Goal: Task Accomplishment & Management: Use online tool/utility

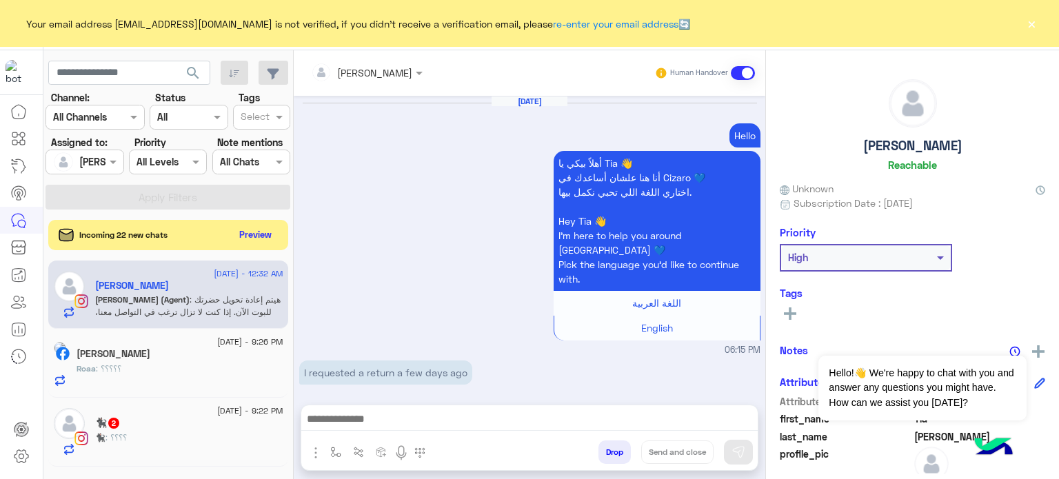
scroll to position [455, 0]
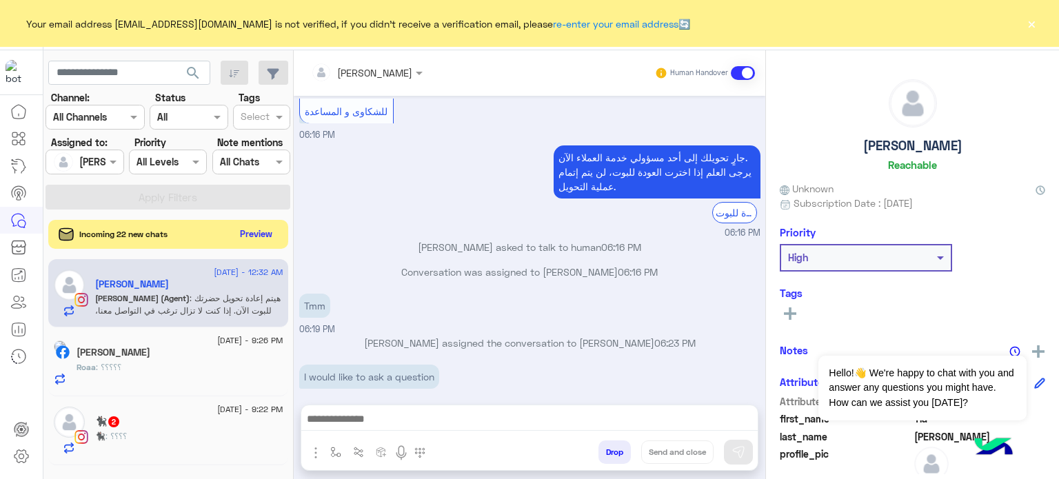
click at [245, 239] on button "Preview" at bounding box center [256, 234] width 43 height 19
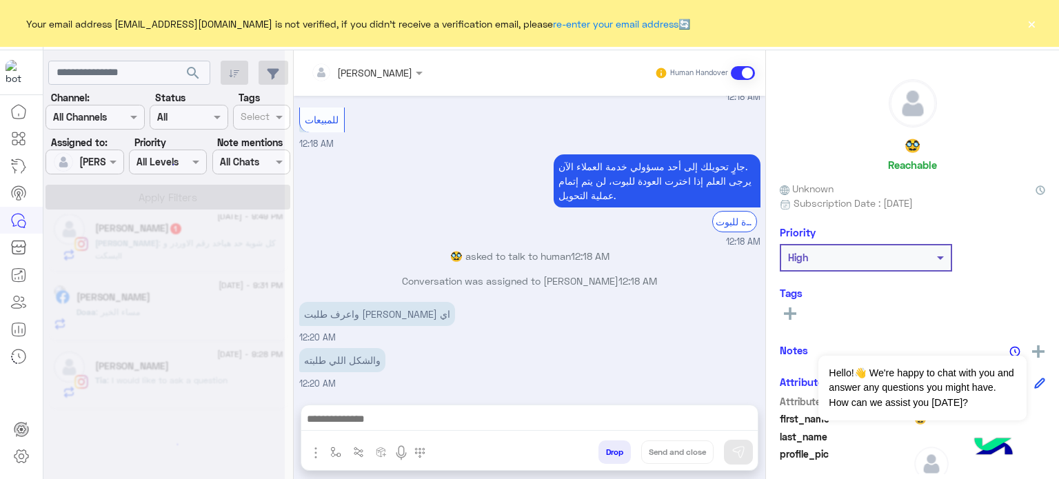
scroll to position [7, 0]
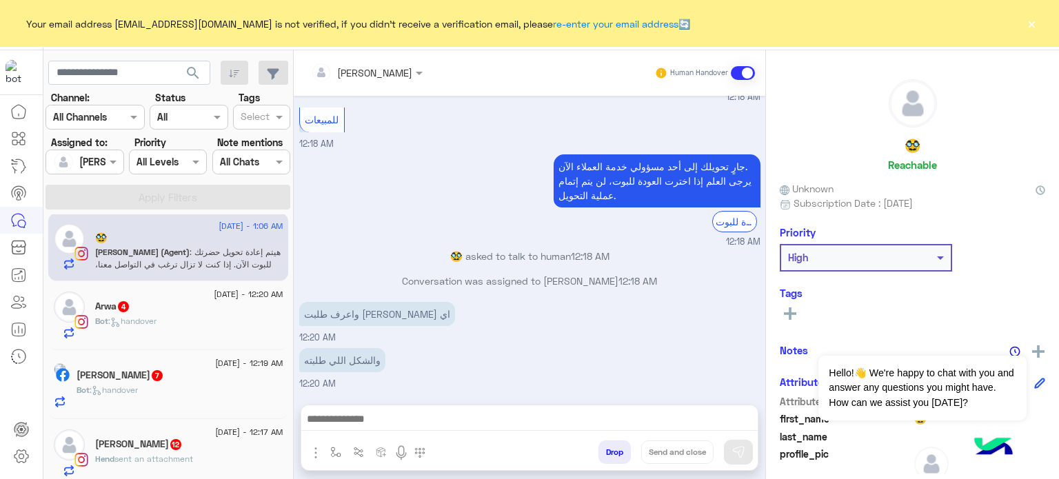
click at [210, 246] on p "lobna Mounir (Agent) : هيتم إعادة تحويل حضرتك للبوت الآن. إذا كنت لا تزال ترغب …" at bounding box center [189, 271] width 188 height 50
